Goal: Transaction & Acquisition: Book appointment/travel/reservation

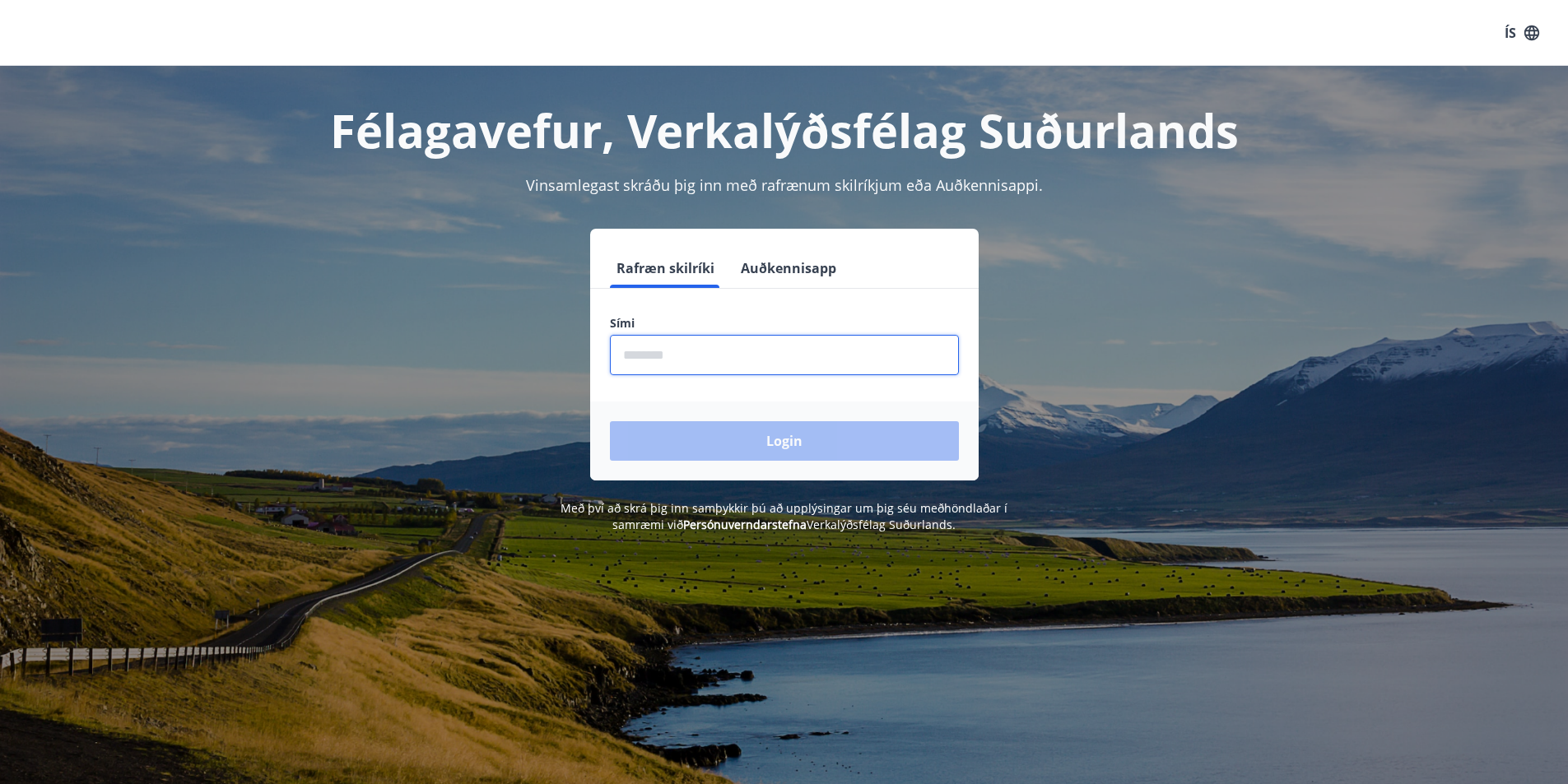
click at [758, 360] on input "phone" at bounding box center [784, 355] width 349 height 40
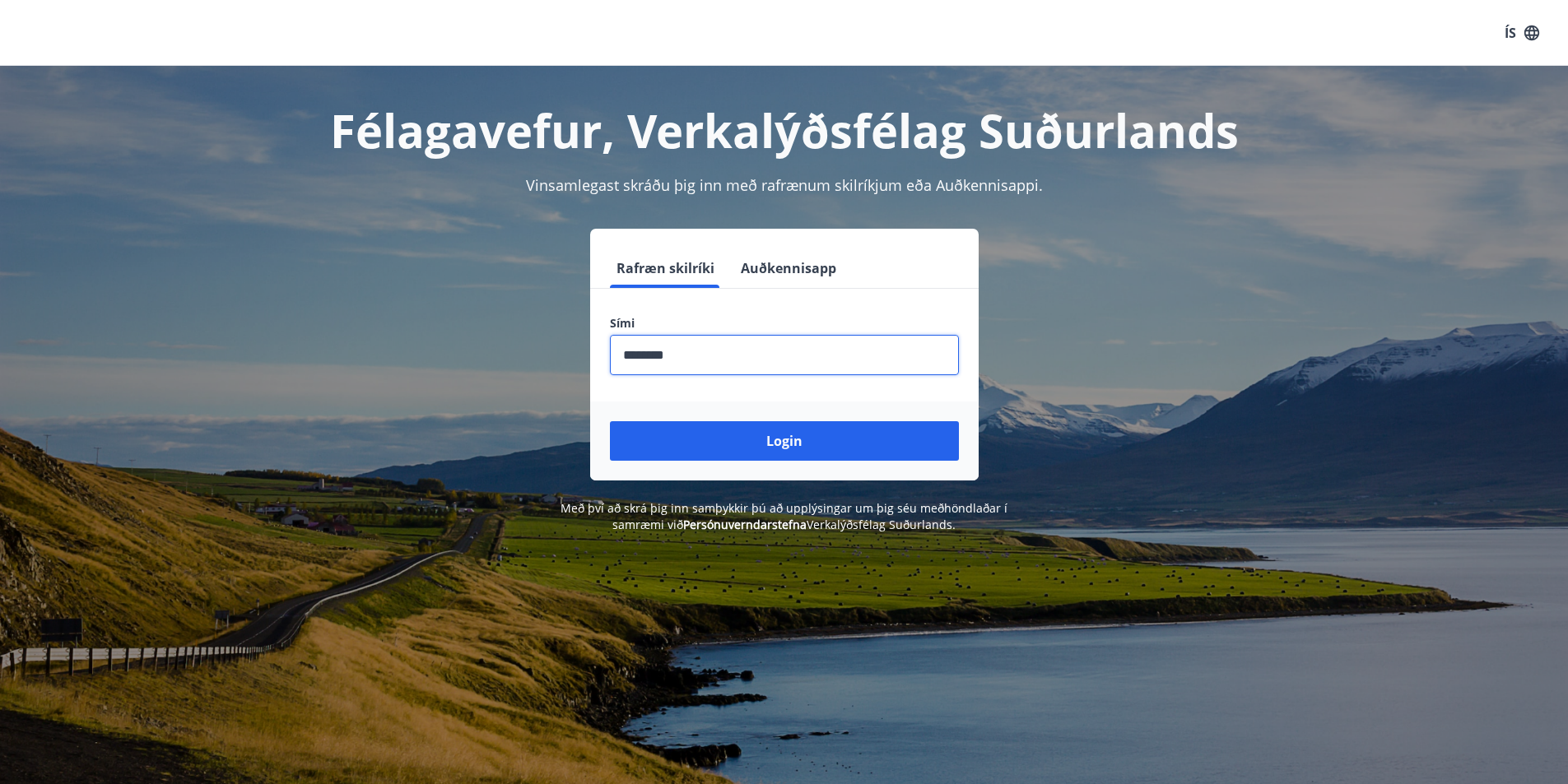
type input "********"
click at [610, 421] on button "Login" at bounding box center [784, 441] width 349 height 39
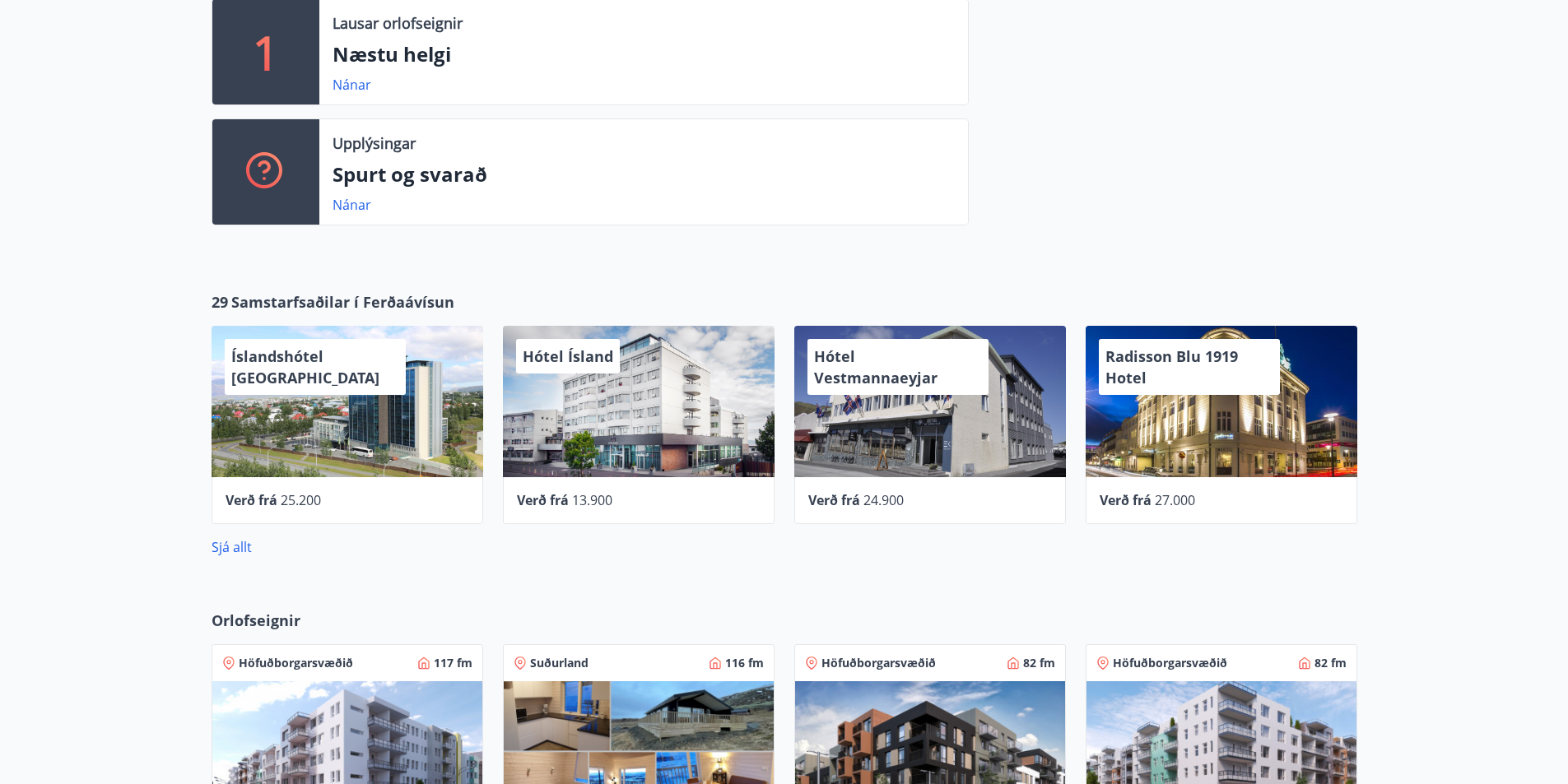
scroll to position [658, 0]
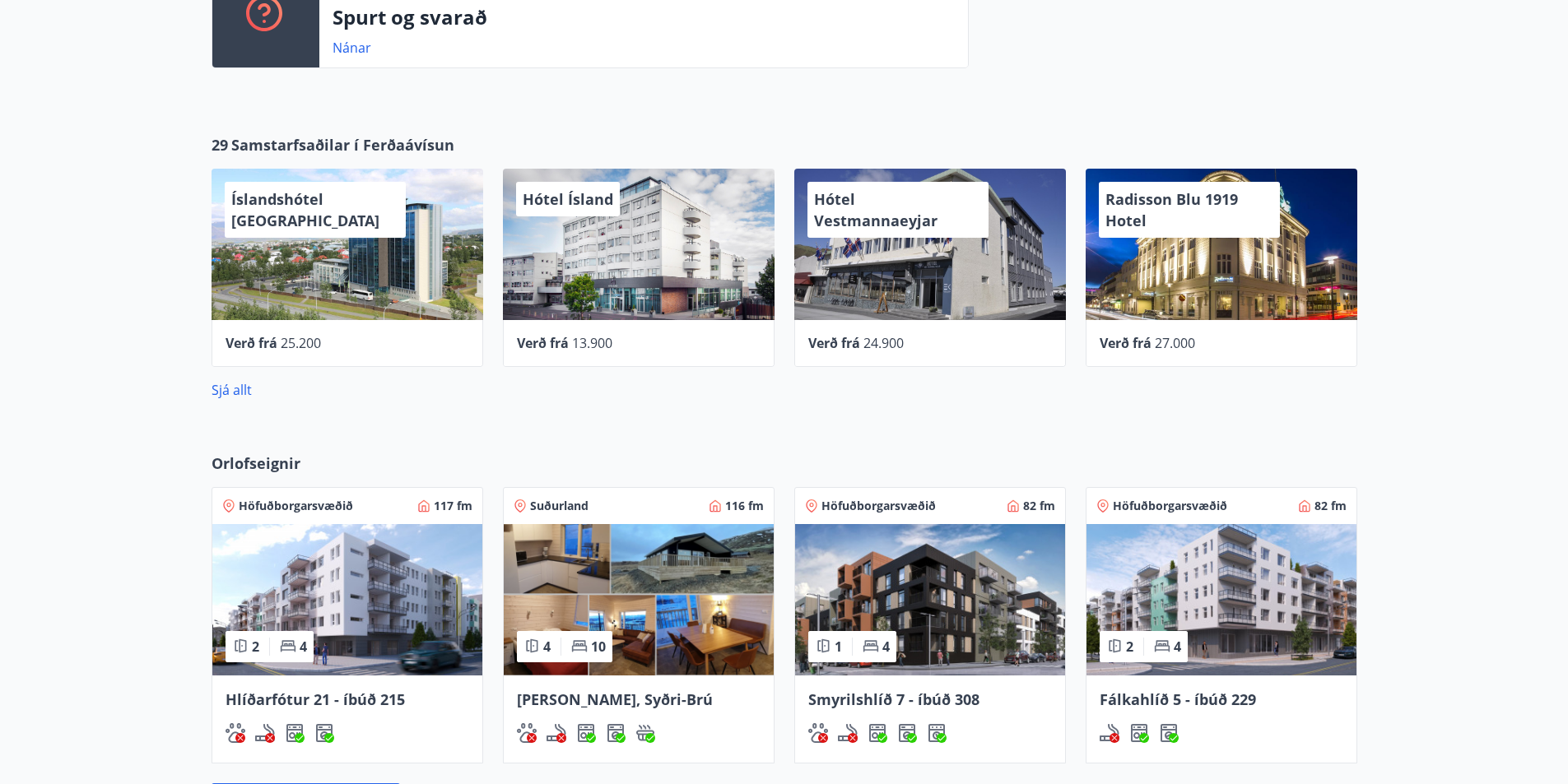
click at [951, 613] on img at bounding box center [930, 599] width 270 height 152
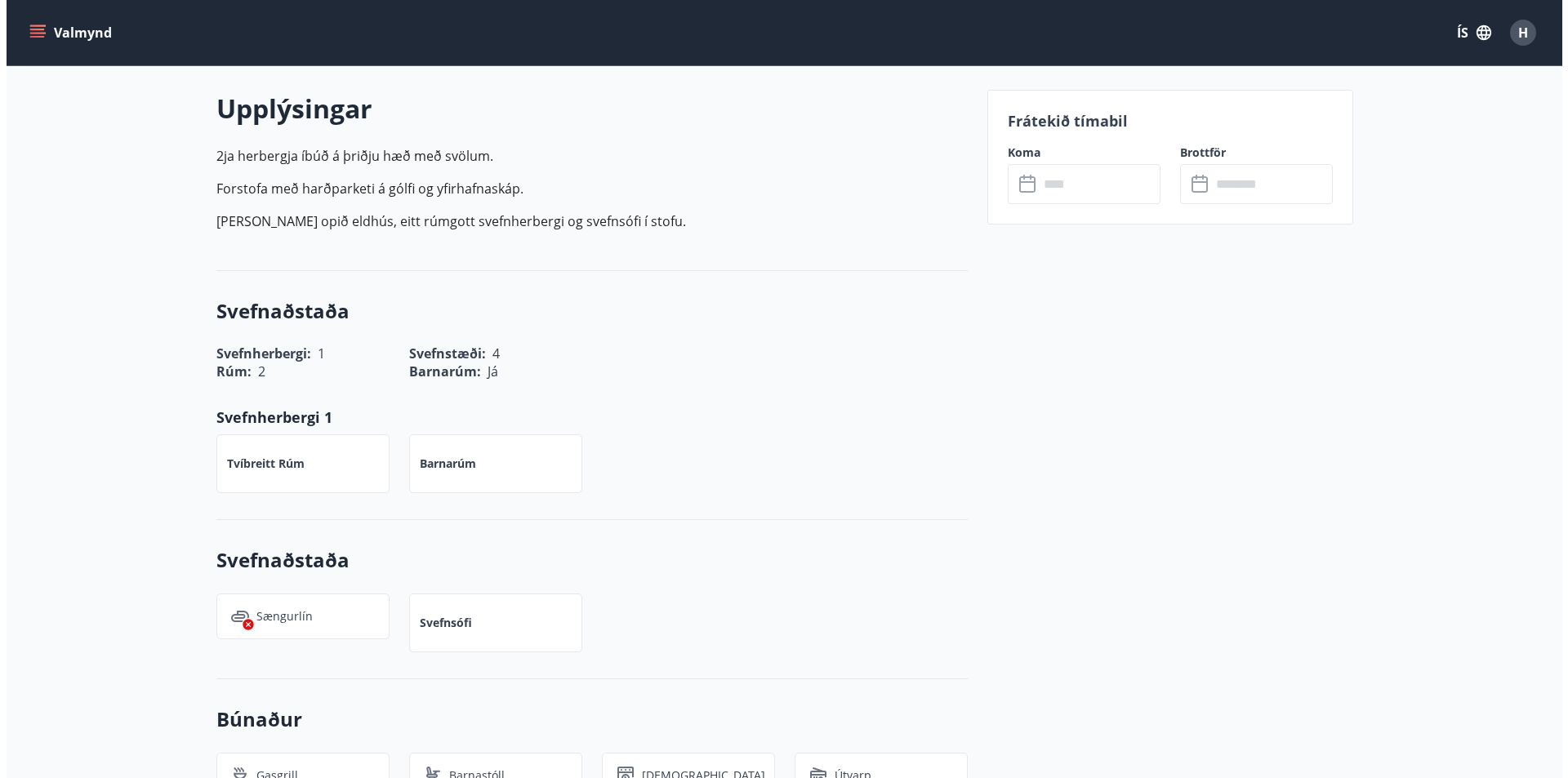
scroll to position [327, 0]
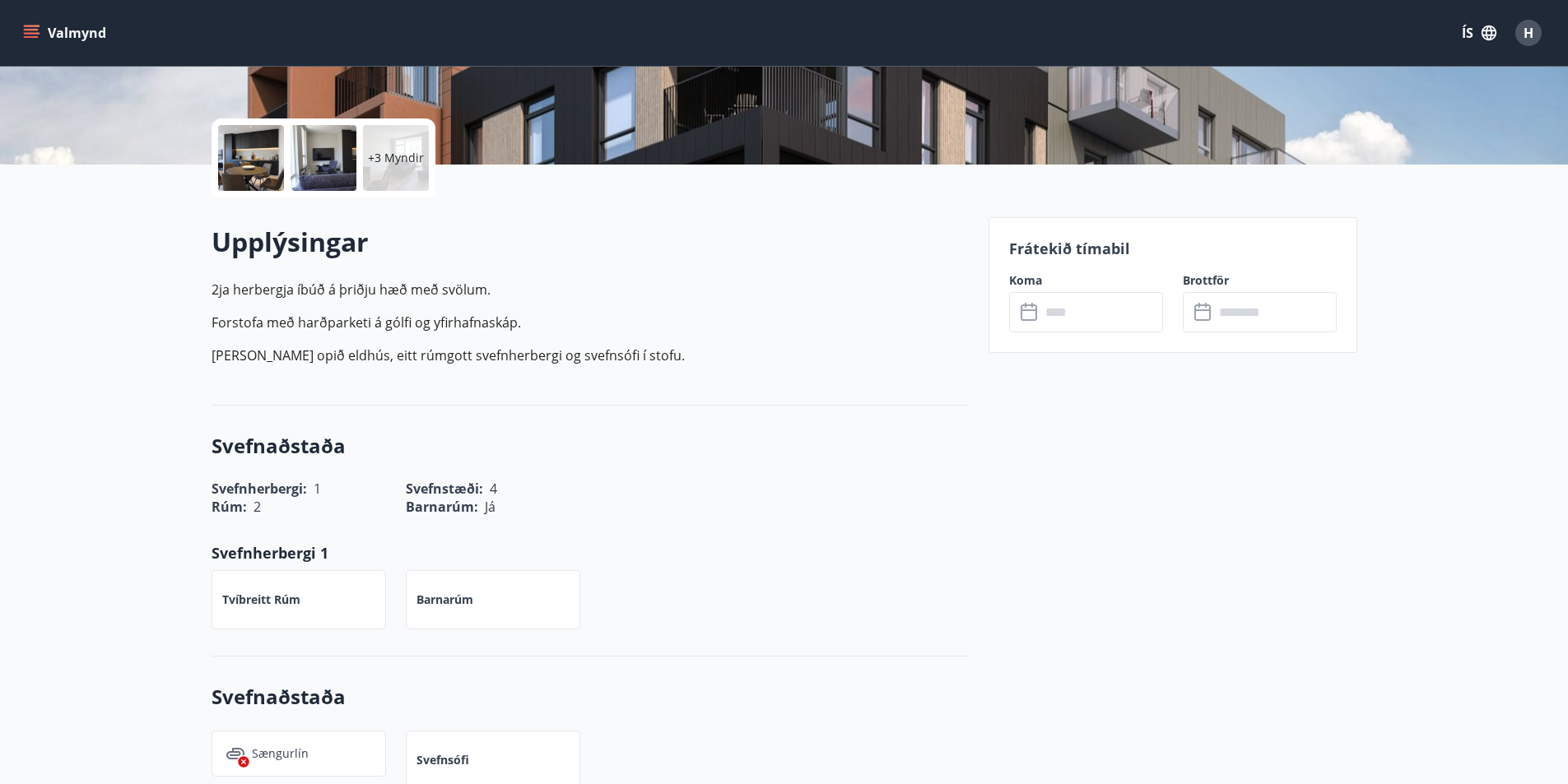
click at [358, 148] on div "+3 Myndir" at bounding box center [323, 158] width 223 height 79
click at [401, 169] on div "+3 Myndir" at bounding box center [395, 158] width 66 height 66
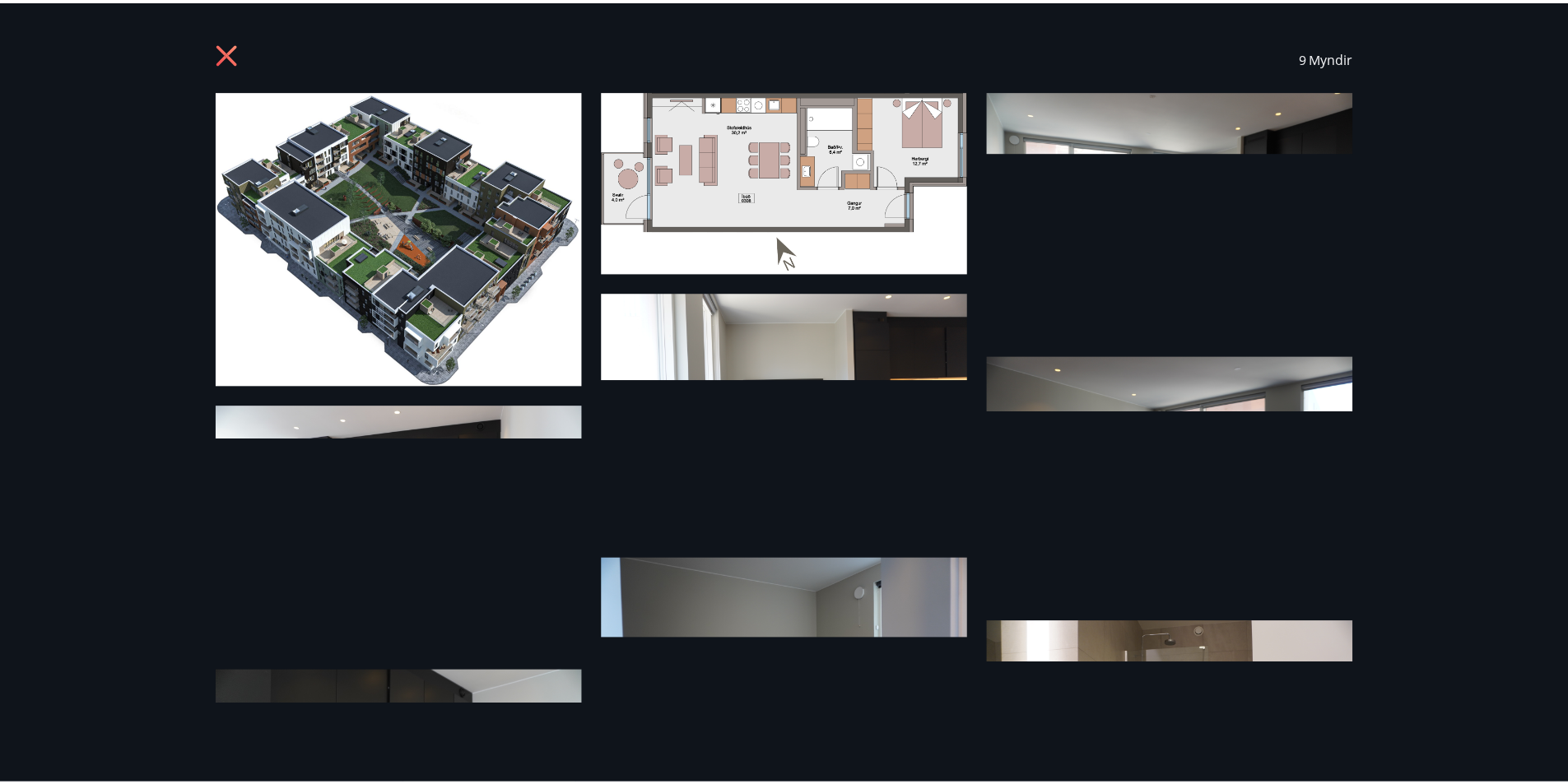
scroll to position [0, 0]
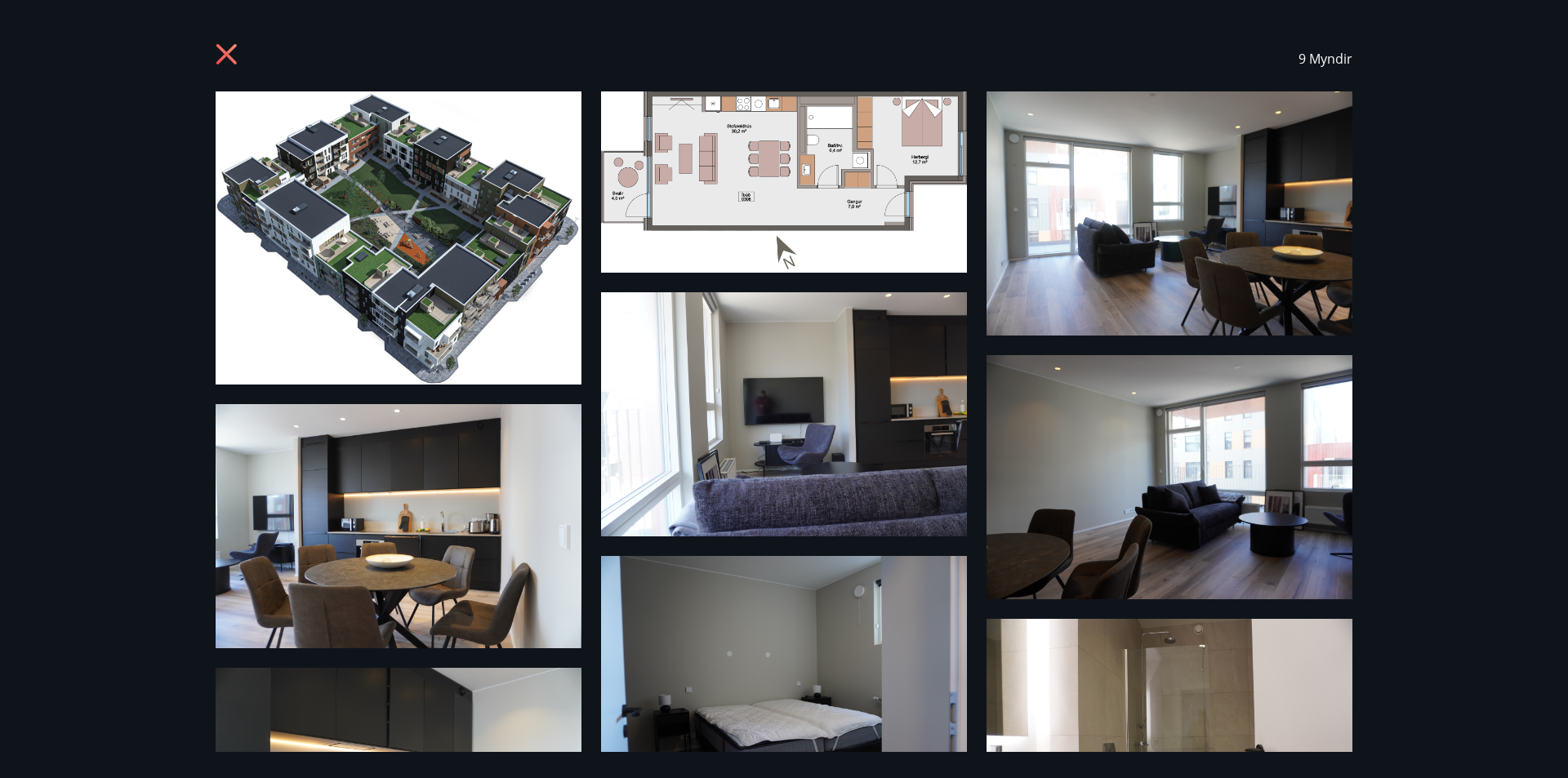
click at [227, 48] on icon at bounding box center [229, 57] width 26 height 26
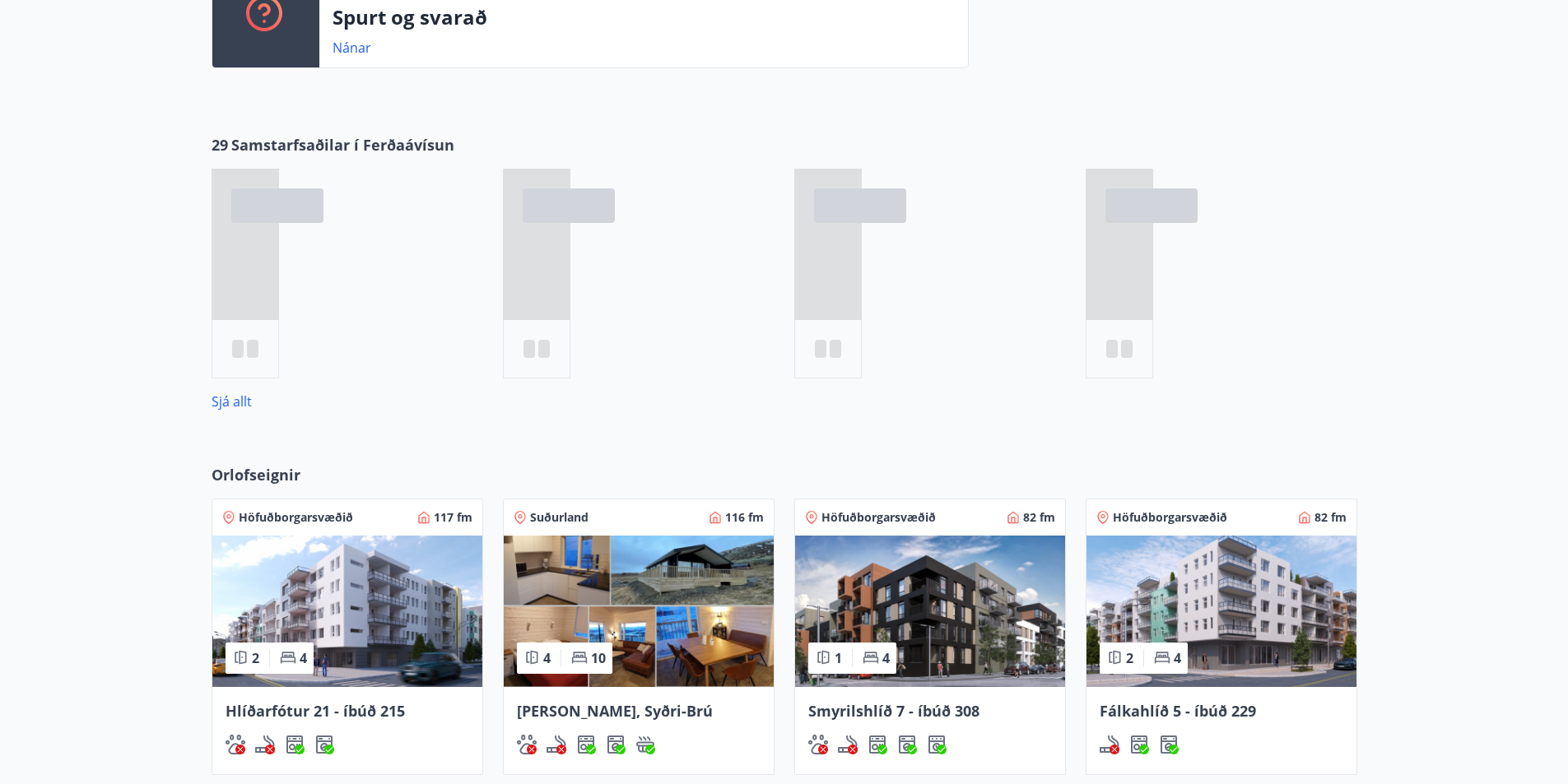
scroll to position [708, 0]
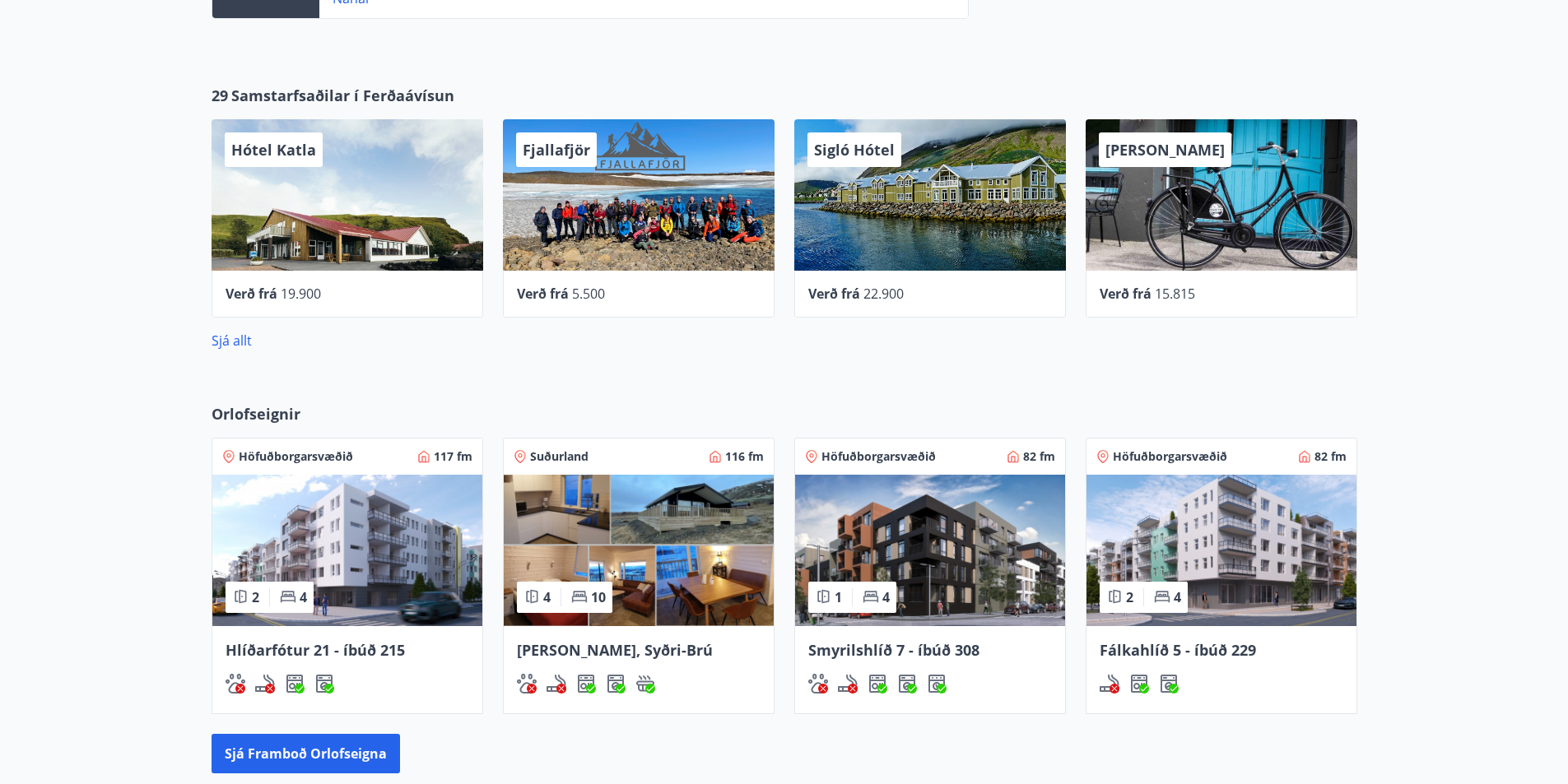
click at [414, 534] on img at bounding box center [347, 550] width 270 height 152
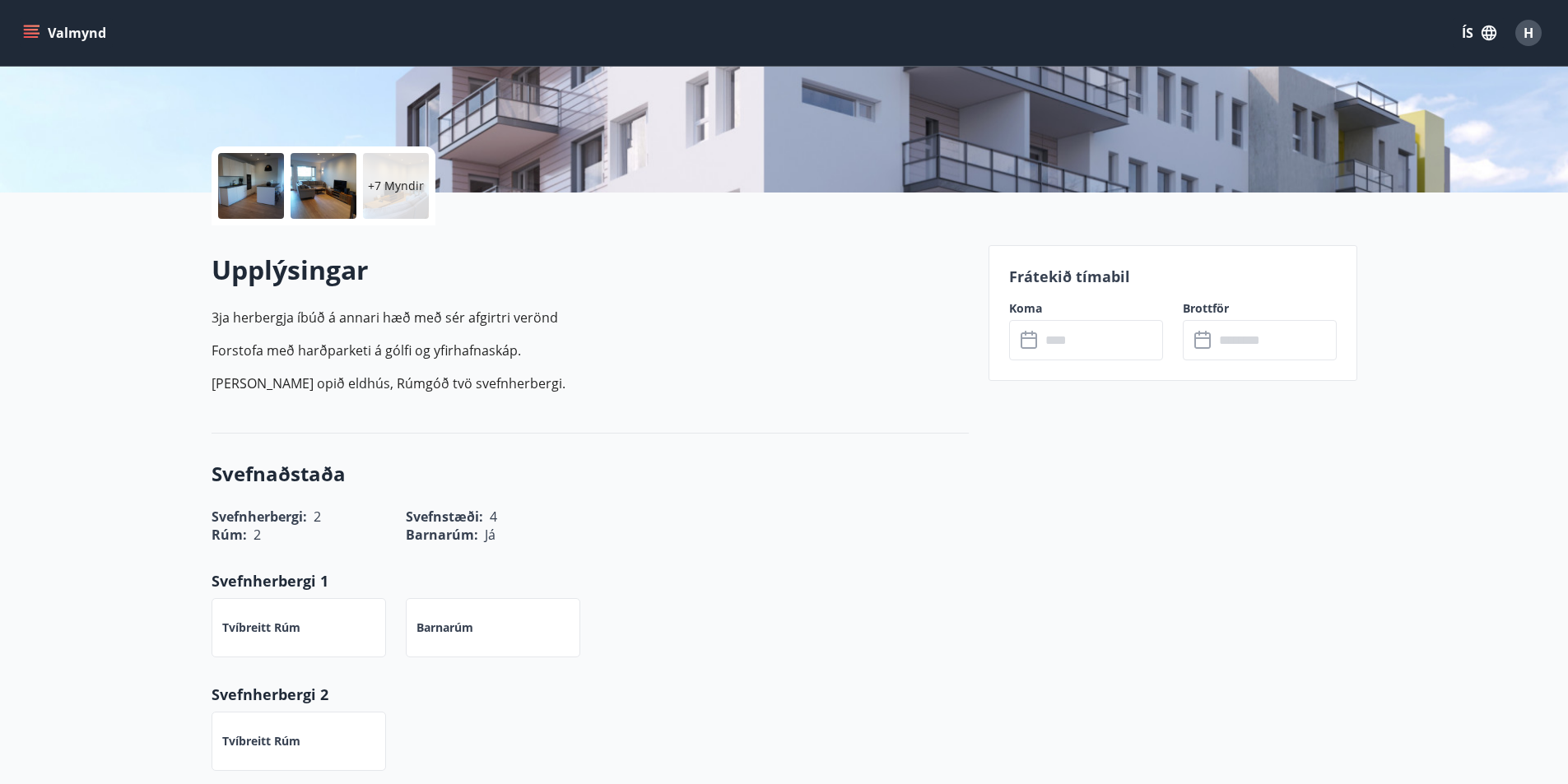
scroll to position [329, 0]
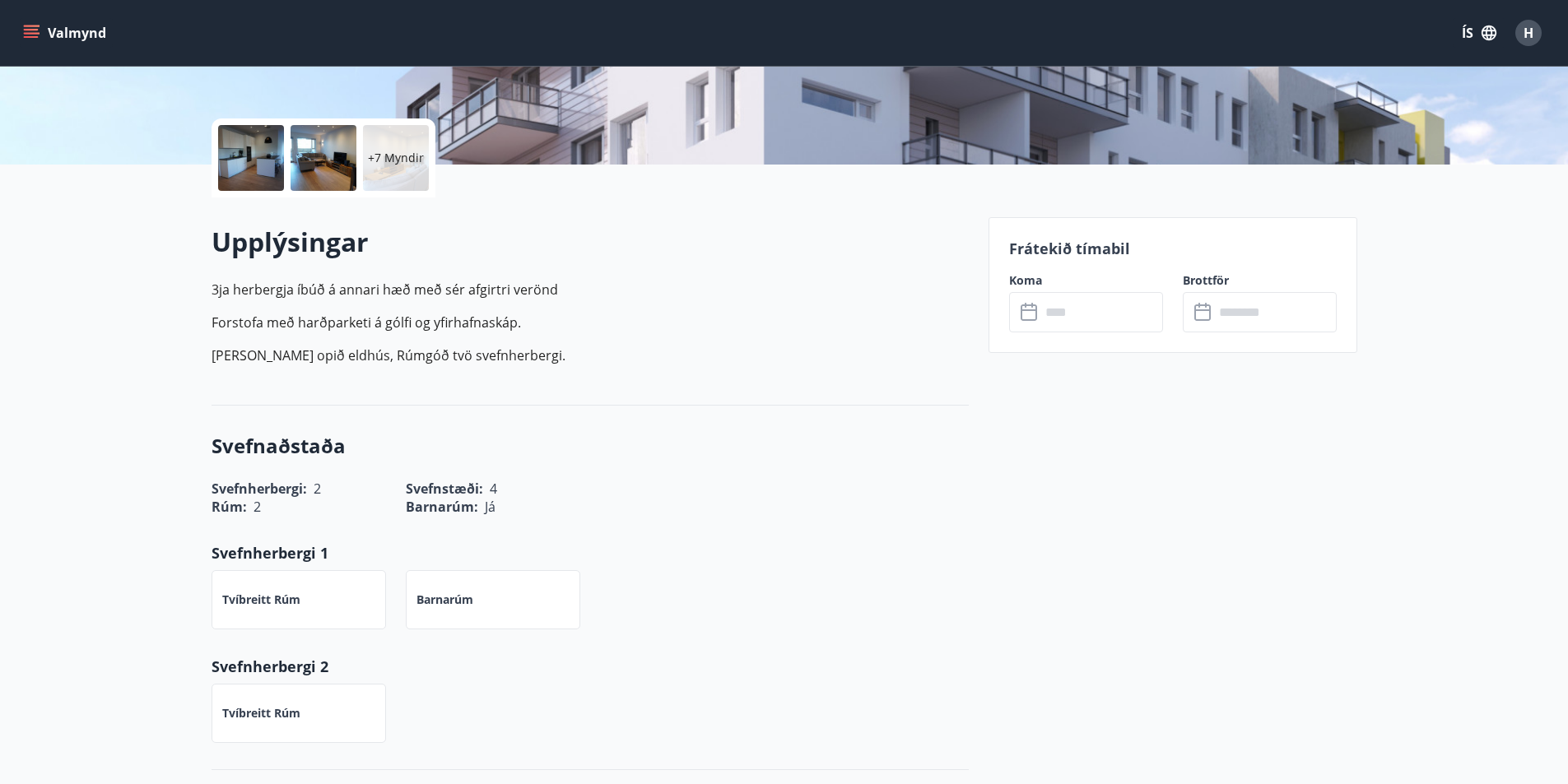
click at [1054, 288] on label "Koma" at bounding box center [1086, 280] width 154 height 17
click at [1067, 321] on input "text" at bounding box center [1102, 312] width 123 height 40
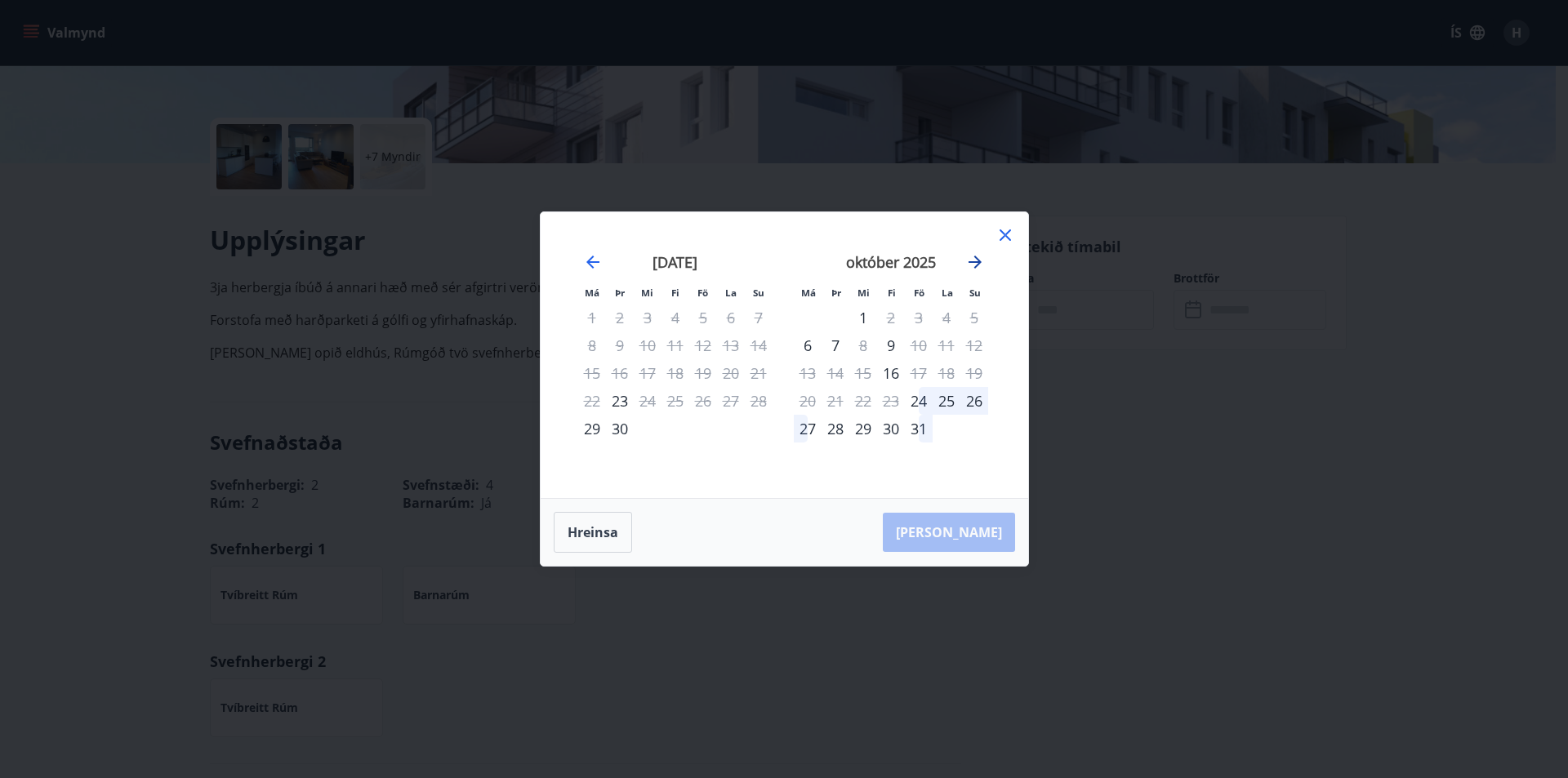
click at [974, 256] on icon "Move forward to switch to the next month." at bounding box center [975, 262] width 20 height 20
click at [975, 263] on icon "Move forward to switch to the next month." at bounding box center [975, 262] width 13 height 13
click at [892, 346] on div "11" at bounding box center [891, 345] width 28 height 28
click at [813, 376] on div "15" at bounding box center [808, 373] width 28 height 28
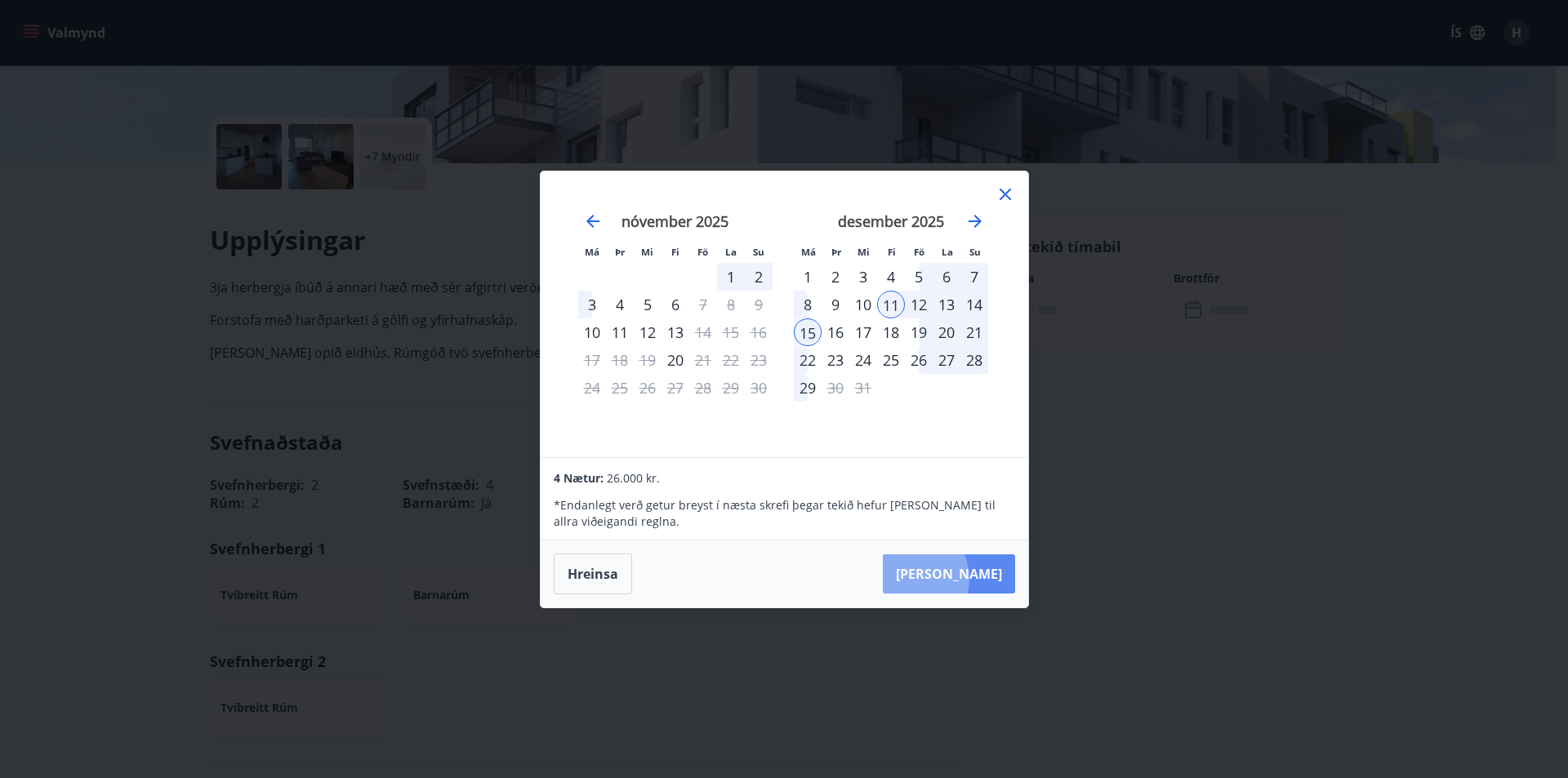
click at [960, 578] on button "Taka Frá" at bounding box center [949, 574] width 132 height 39
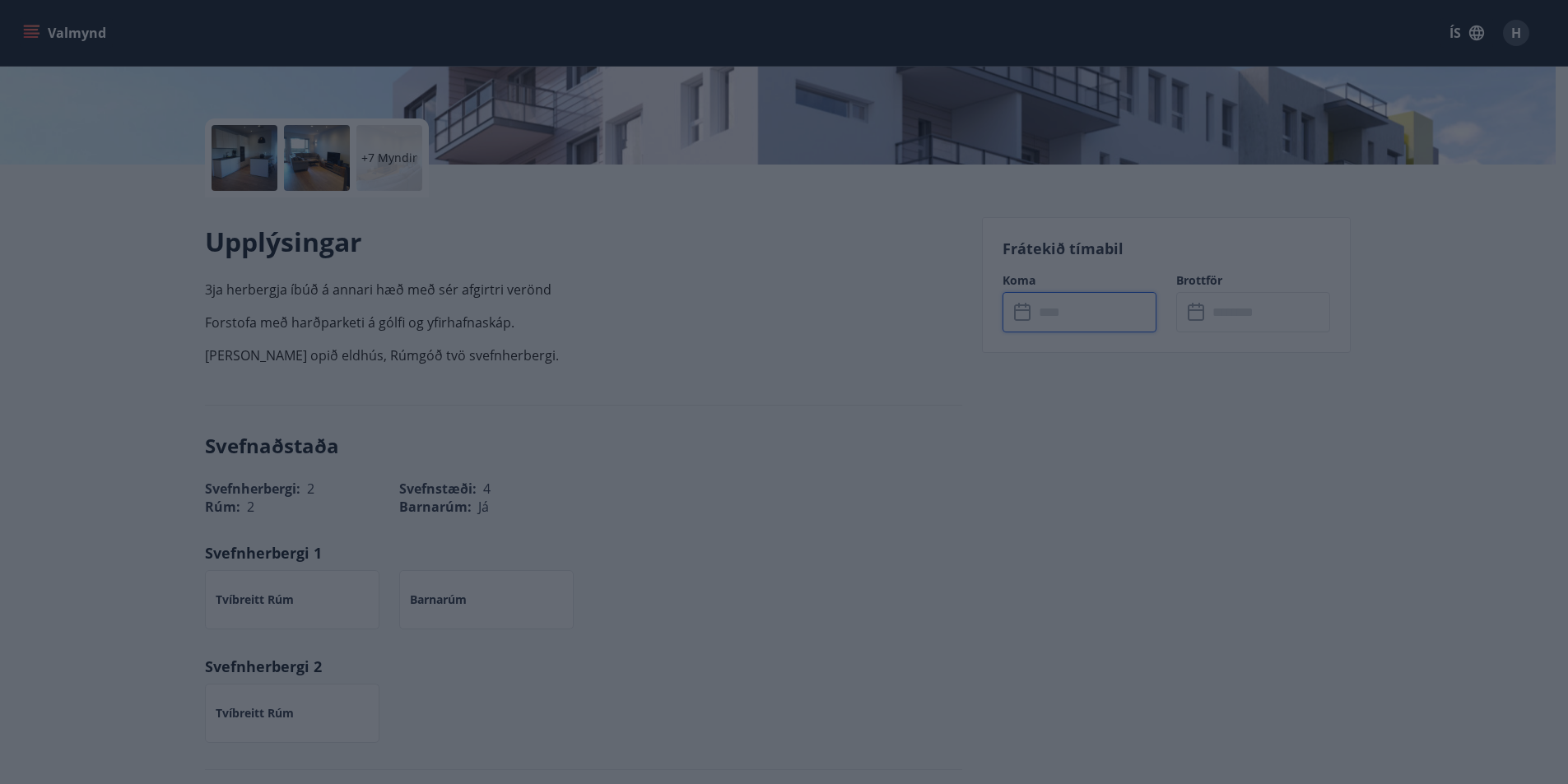
type input "******"
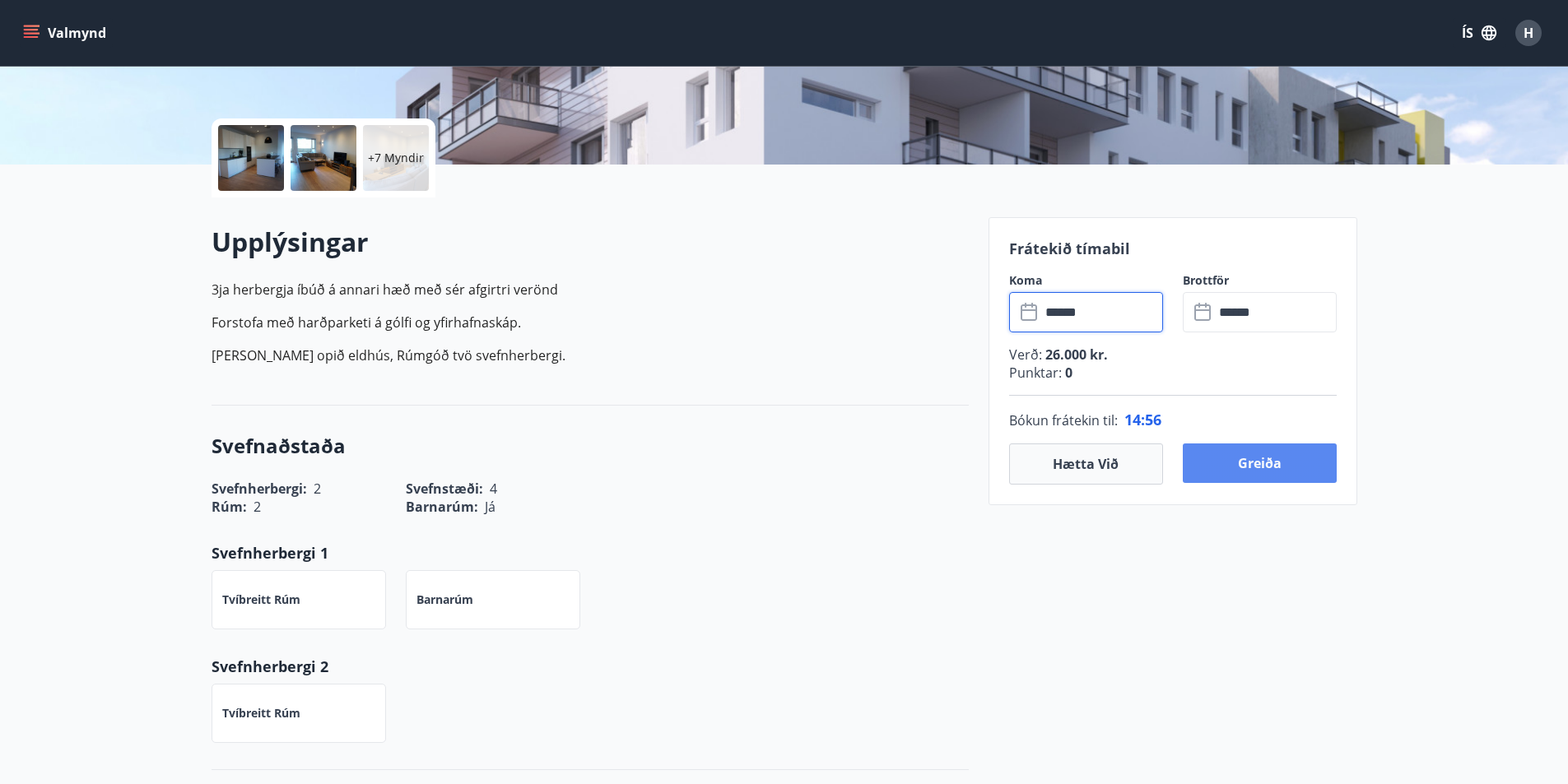
click at [1249, 459] on button "Greiða" at bounding box center [1259, 463] width 154 height 39
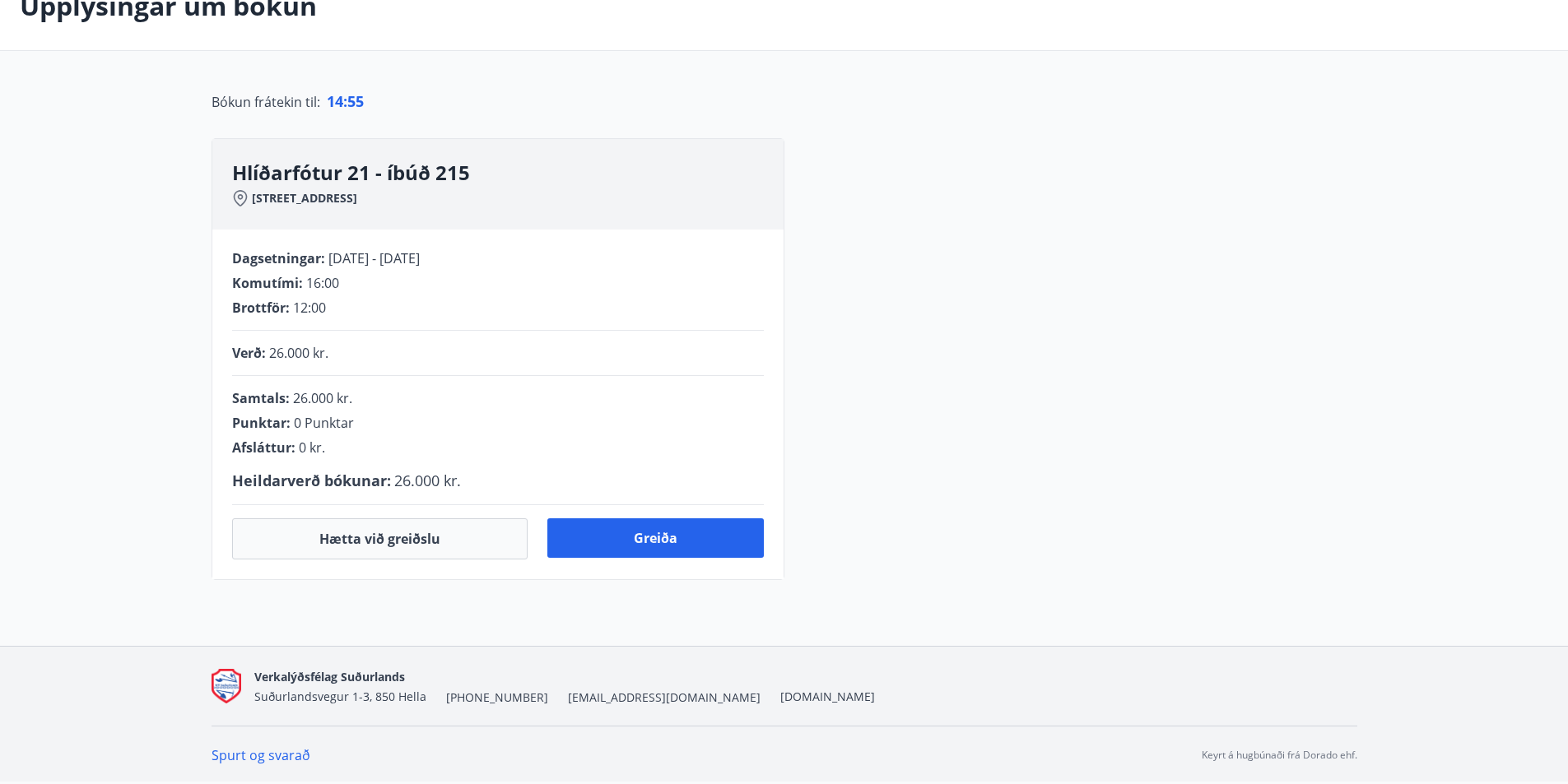
scroll to position [304, 0]
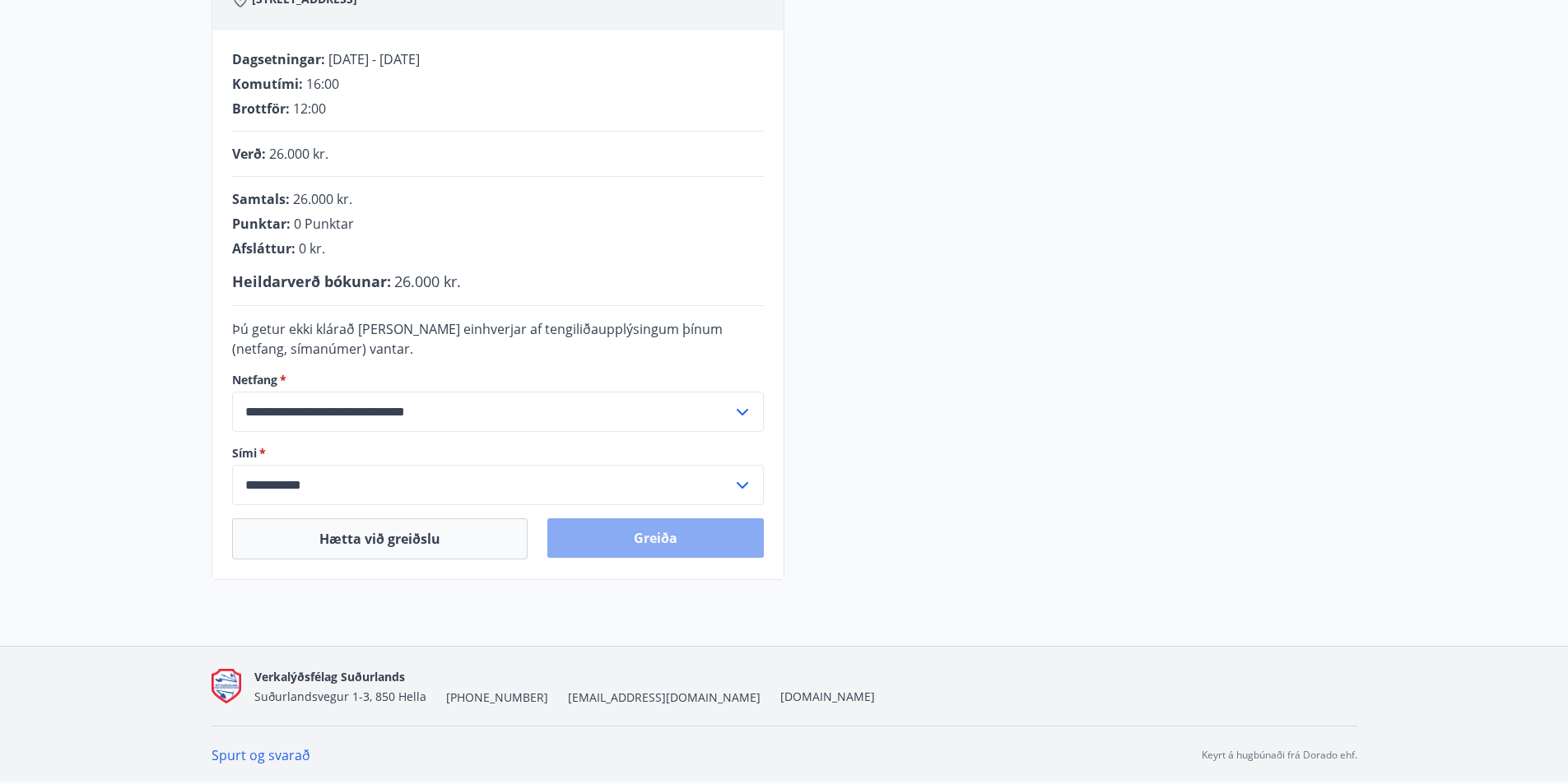
click at [685, 537] on button "Greiða" at bounding box center [655, 538] width 216 height 39
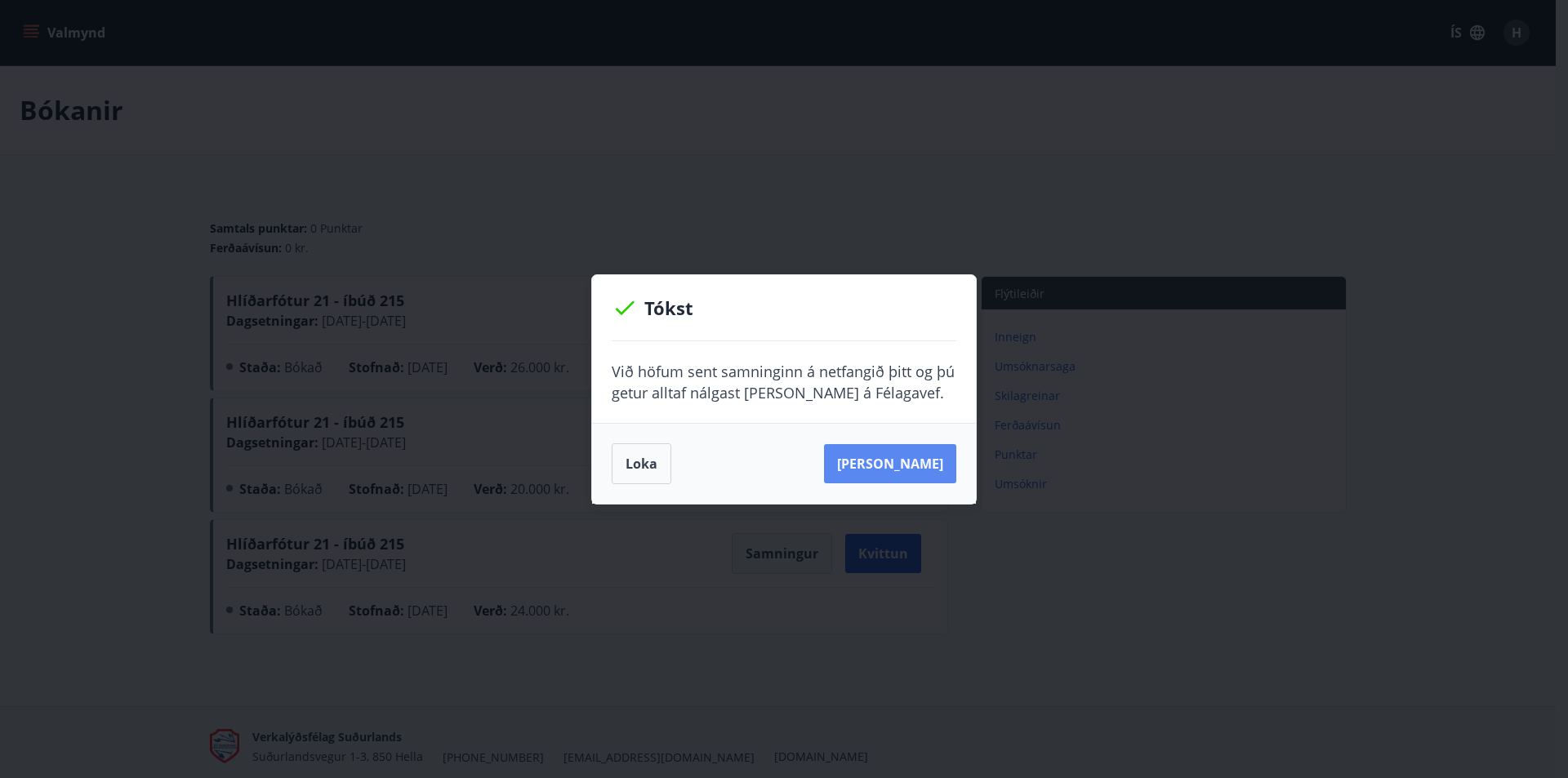
click at [882, 470] on button "Sjá samning" at bounding box center [890, 463] width 132 height 39
click at [634, 472] on button "Loka" at bounding box center [641, 463] width 60 height 41
